Goal: Communication & Community: Answer question/provide support

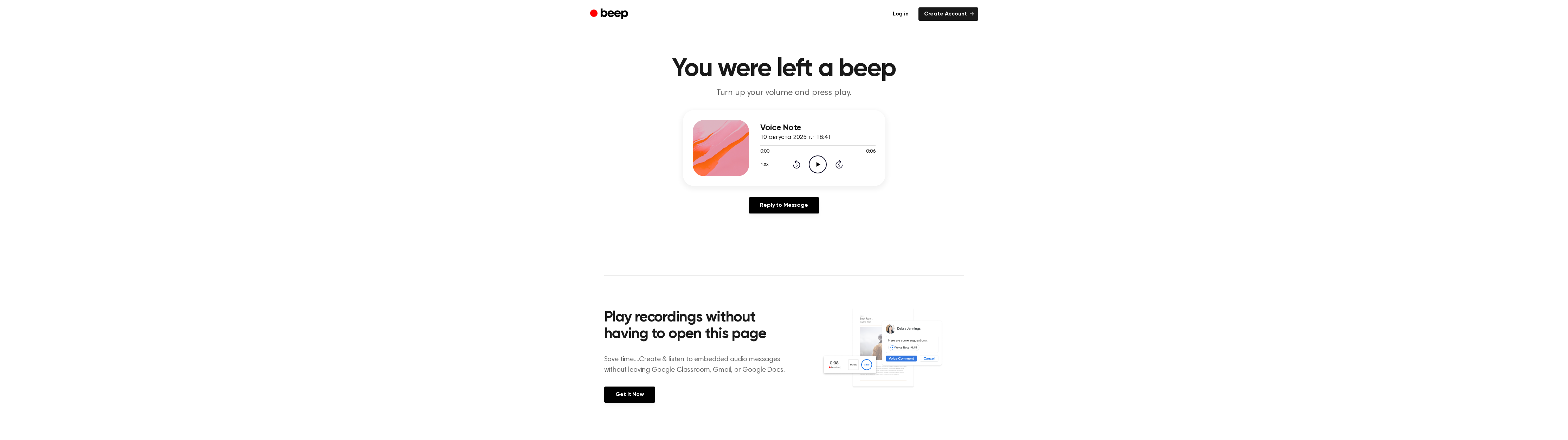
click at [819, 162] on icon "Play Audio" at bounding box center [818, 164] width 18 height 18
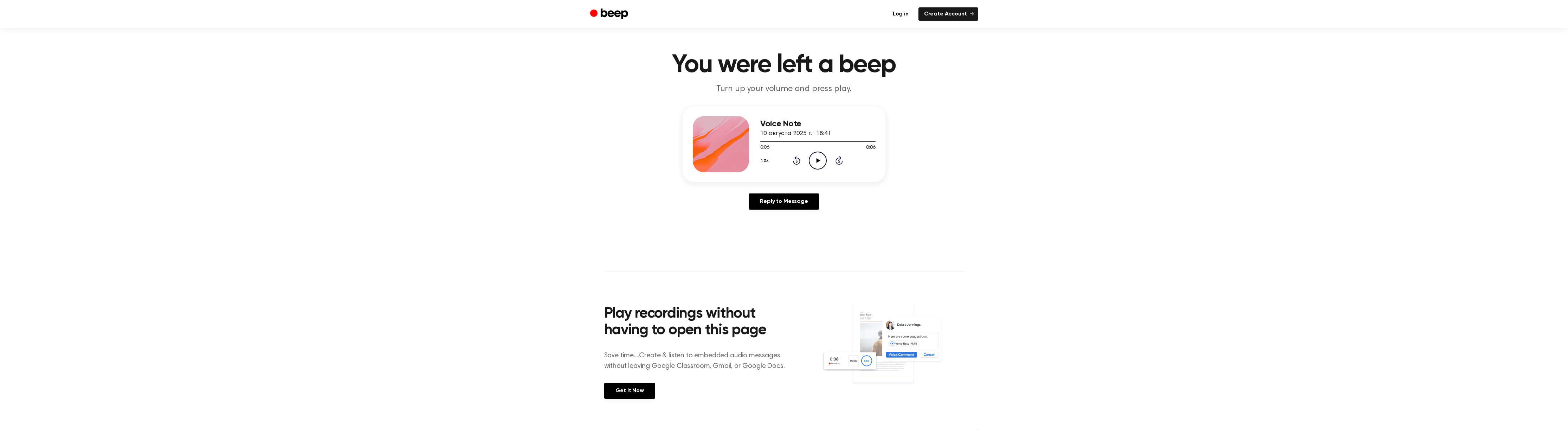
click at [1108, 87] on header "You were left a beep Turn up your volume and press play." at bounding box center [783, 73] width 1551 height 43
click at [1360, 52] on header "You were left a beep Turn up your volume and press play." at bounding box center [783, 72] width 1551 height 43
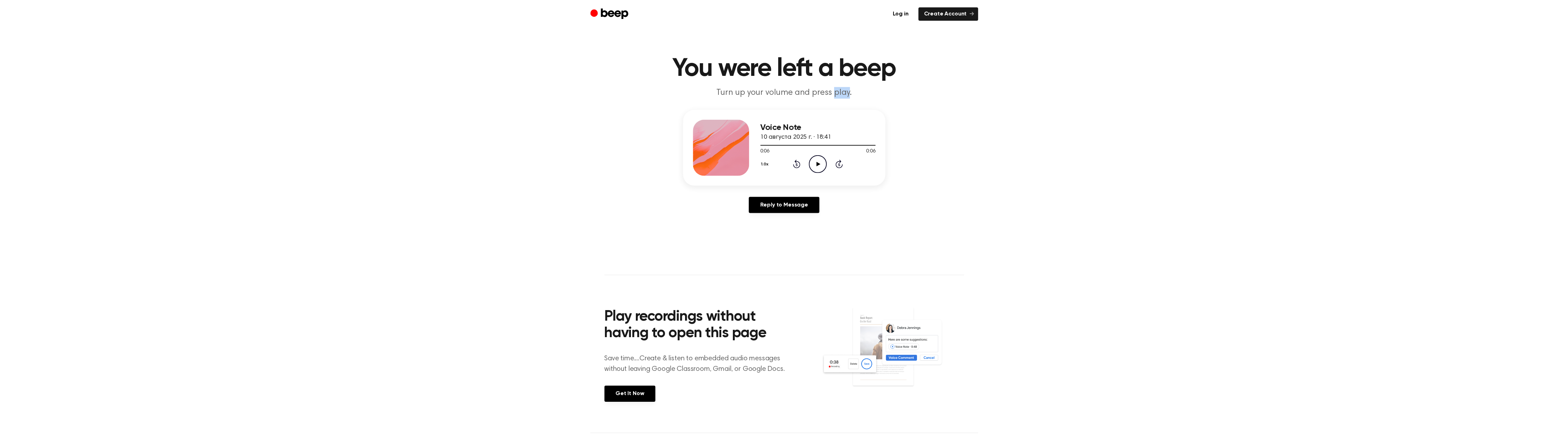
scroll to position [0, 0]
click at [982, 131] on div "Voice Note 10 августа 2025 г. · 18:41 0:06 0:06 Your browser does not support t…" at bounding box center [783, 164] width 1551 height 109
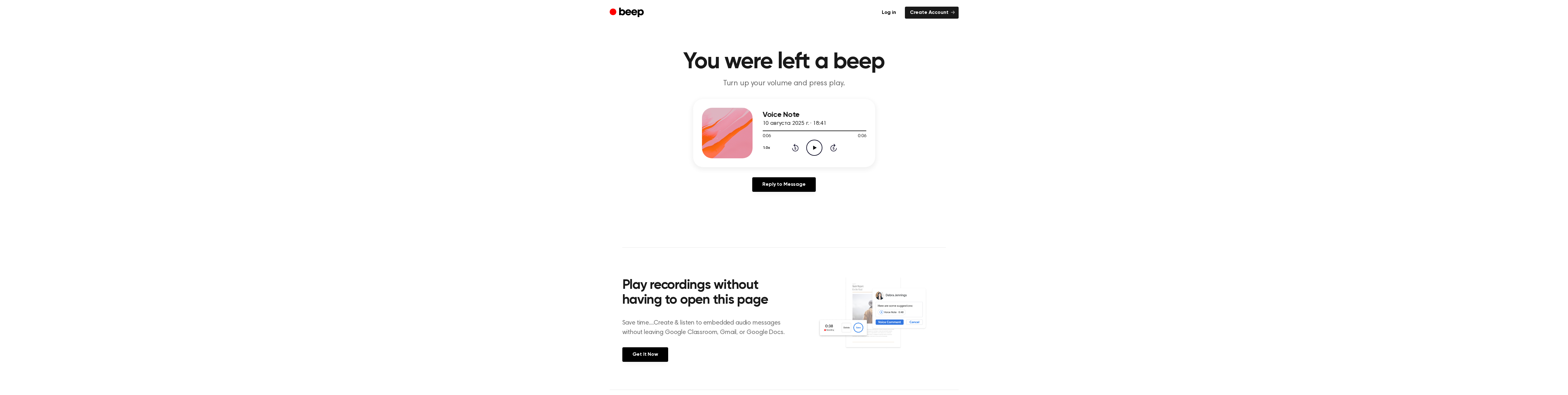
scroll to position [4, 0]
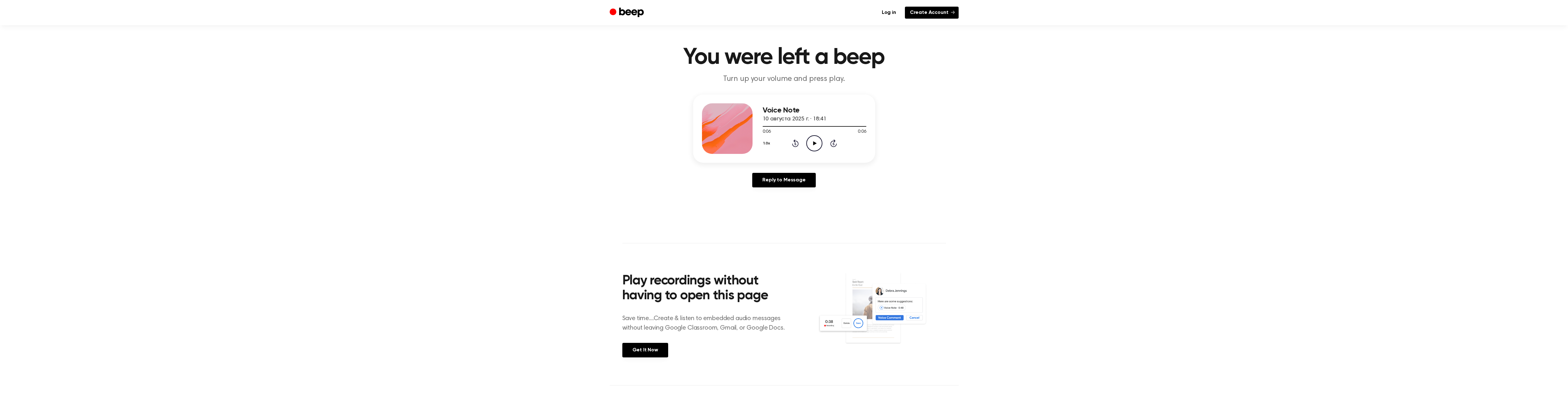
click at [932, 13] on link "Create Account" at bounding box center [932, 13] width 54 height 12
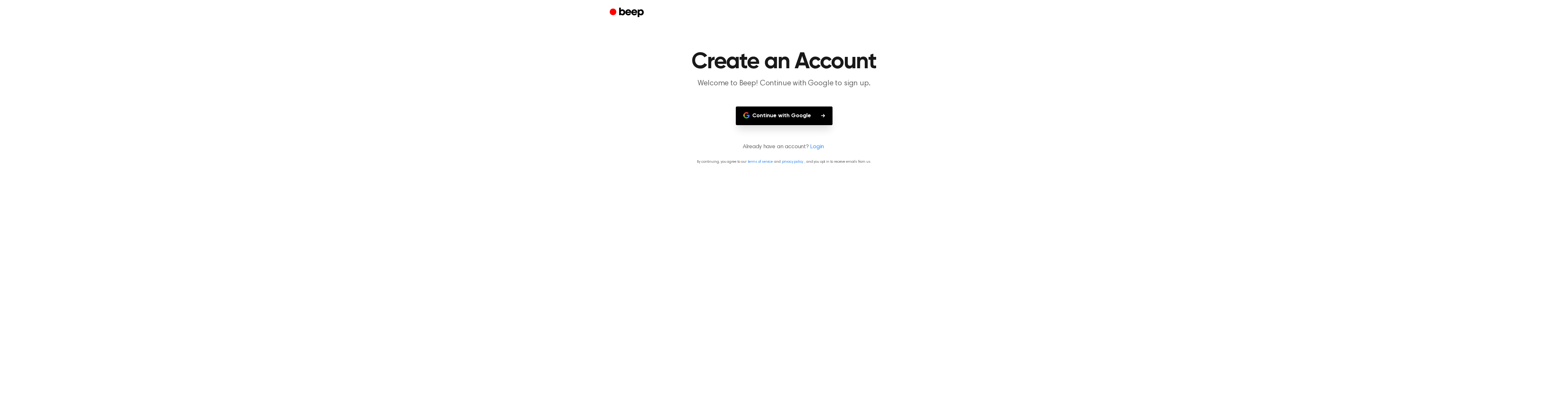
click at [797, 117] on button "Continue with Google" at bounding box center [784, 116] width 97 height 19
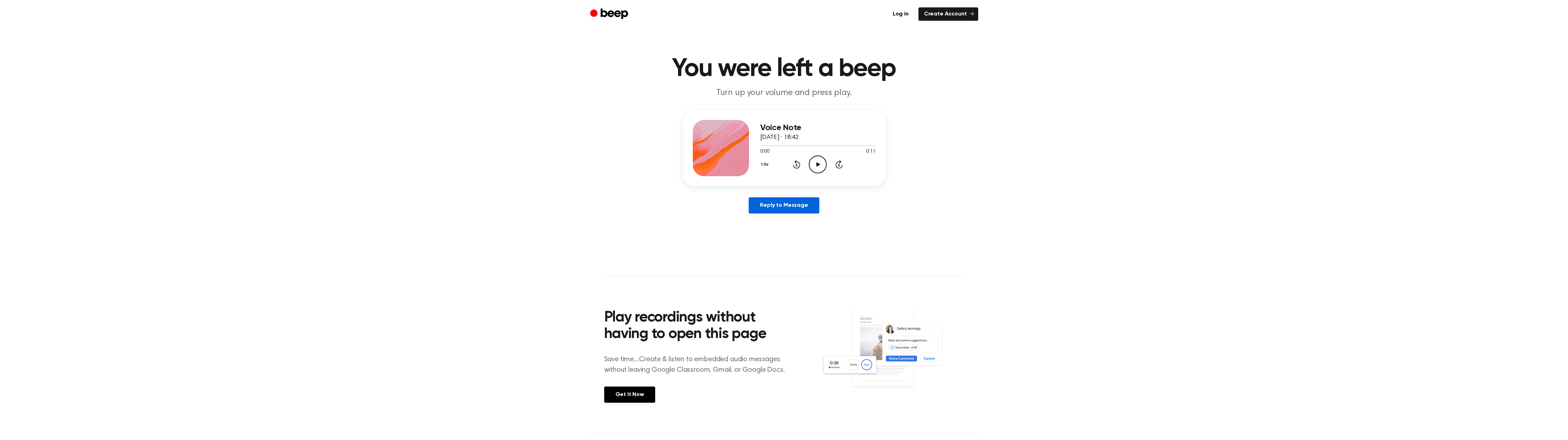
click at [793, 202] on link "Reply to Message" at bounding box center [784, 205] width 70 height 16
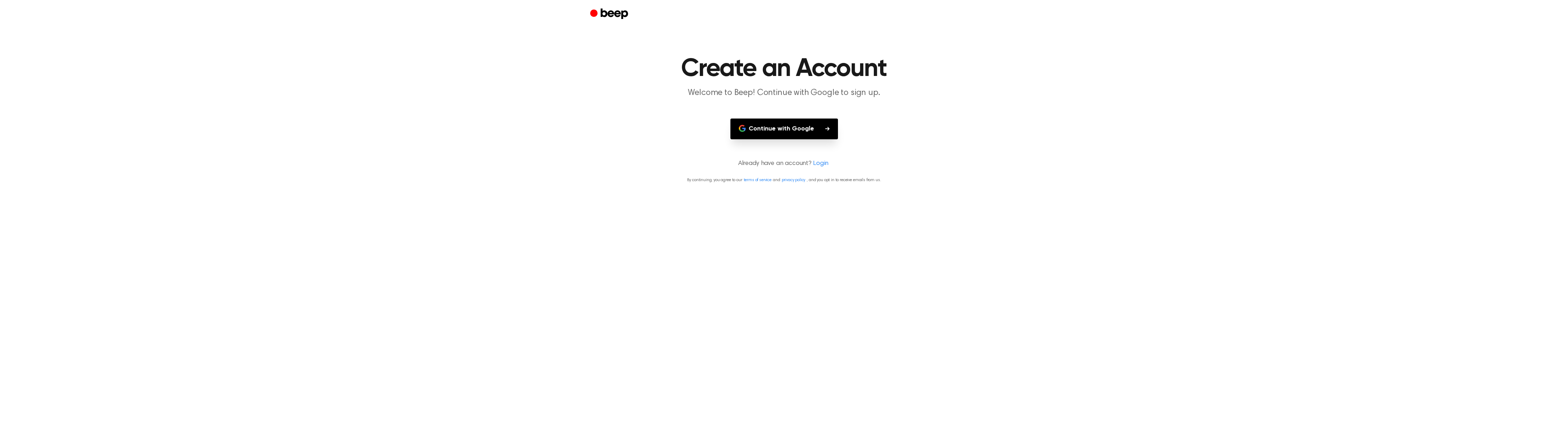
click at [773, 129] on button "Continue with Google" at bounding box center [784, 129] width 108 height 21
click at [793, 125] on button "Continue with Google" at bounding box center [784, 129] width 108 height 21
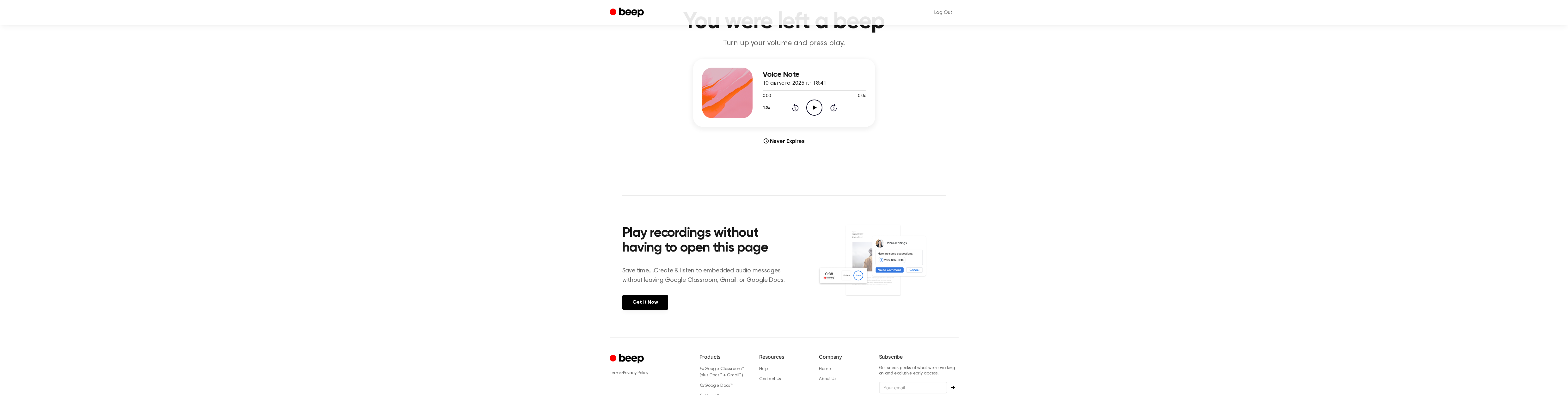
scroll to position [37, 0]
click at [789, 144] on div "Never Expires" at bounding box center [784, 144] width 182 height 7
click at [797, 145] on div "Never Expires" at bounding box center [784, 144] width 182 height 7
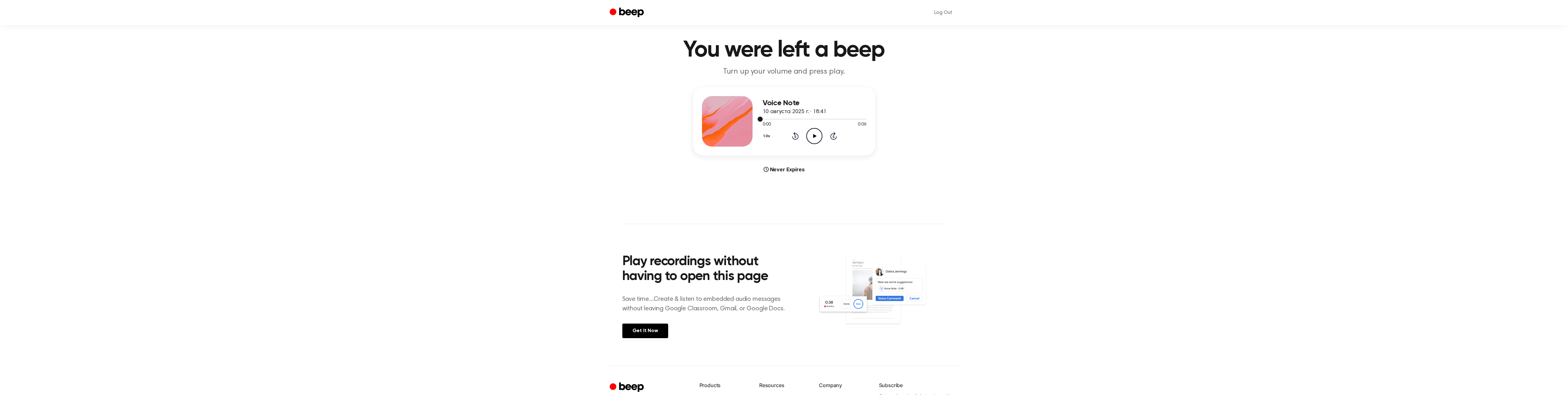
scroll to position [13, 0]
drag, startPoint x: 839, startPoint y: 72, endPoint x: 860, endPoint y: 119, distance: 51.5
click at [875, 173] on main "You were left a beep Turn up your volume and press play. Voice Note 10 августа …" at bounding box center [784, 176] width 1568 height 378
click at [813, 133] on icon "Play Audio" at bounding box center [814, 135] width 16 height 16
click at [813, 133] on icon at bounding box center [814, 135] width 3 height 4
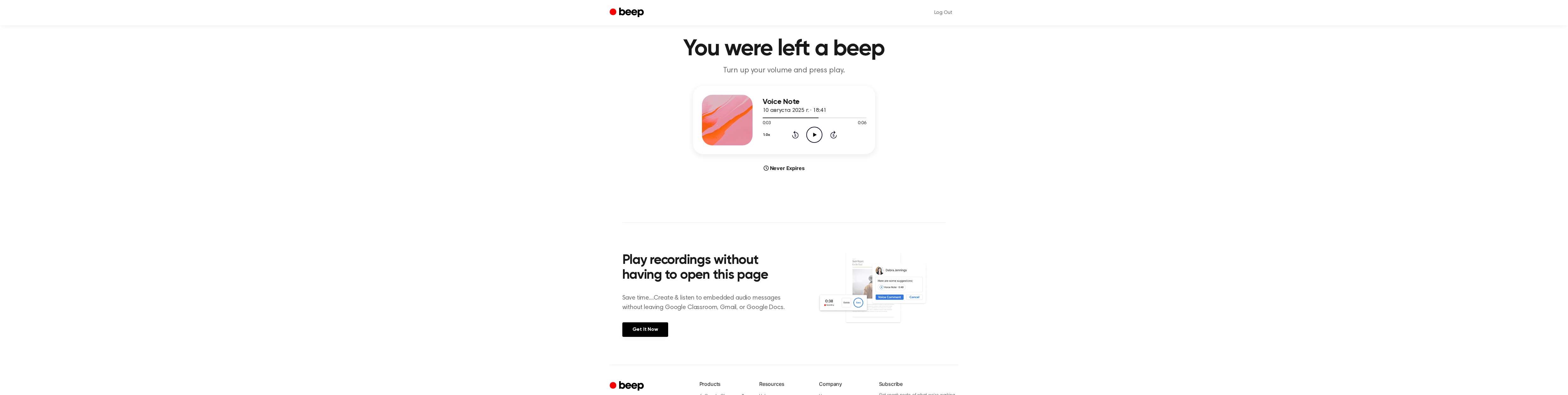
click at [839, 72] on p "Turn up your volume and press play." at bounding box center [784, 70] width 243 height 10
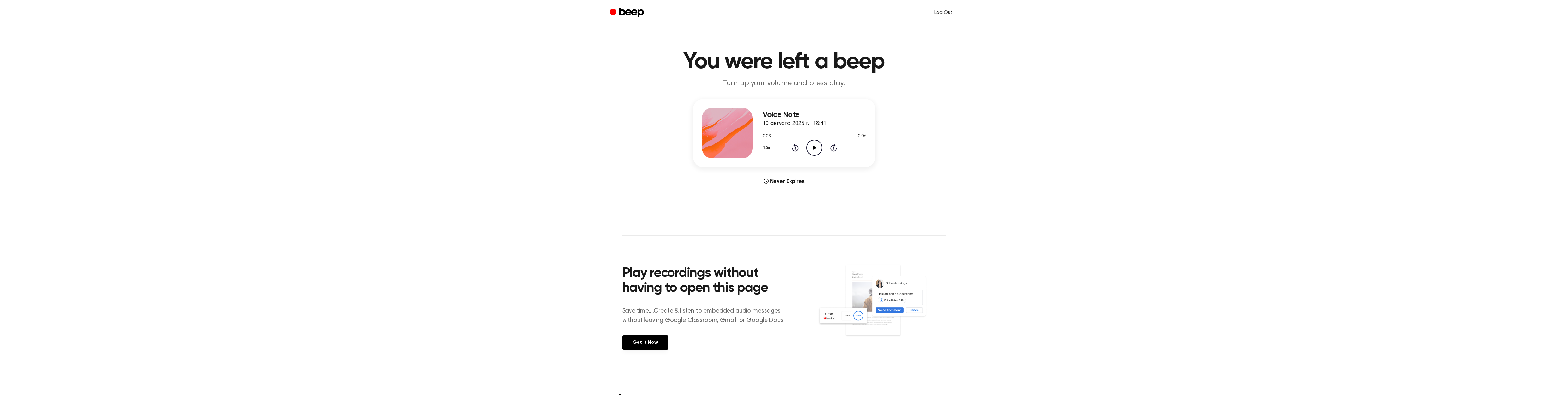
scroll to position [0, 0]
